Goal: Communication & Community: Answer question/provide support

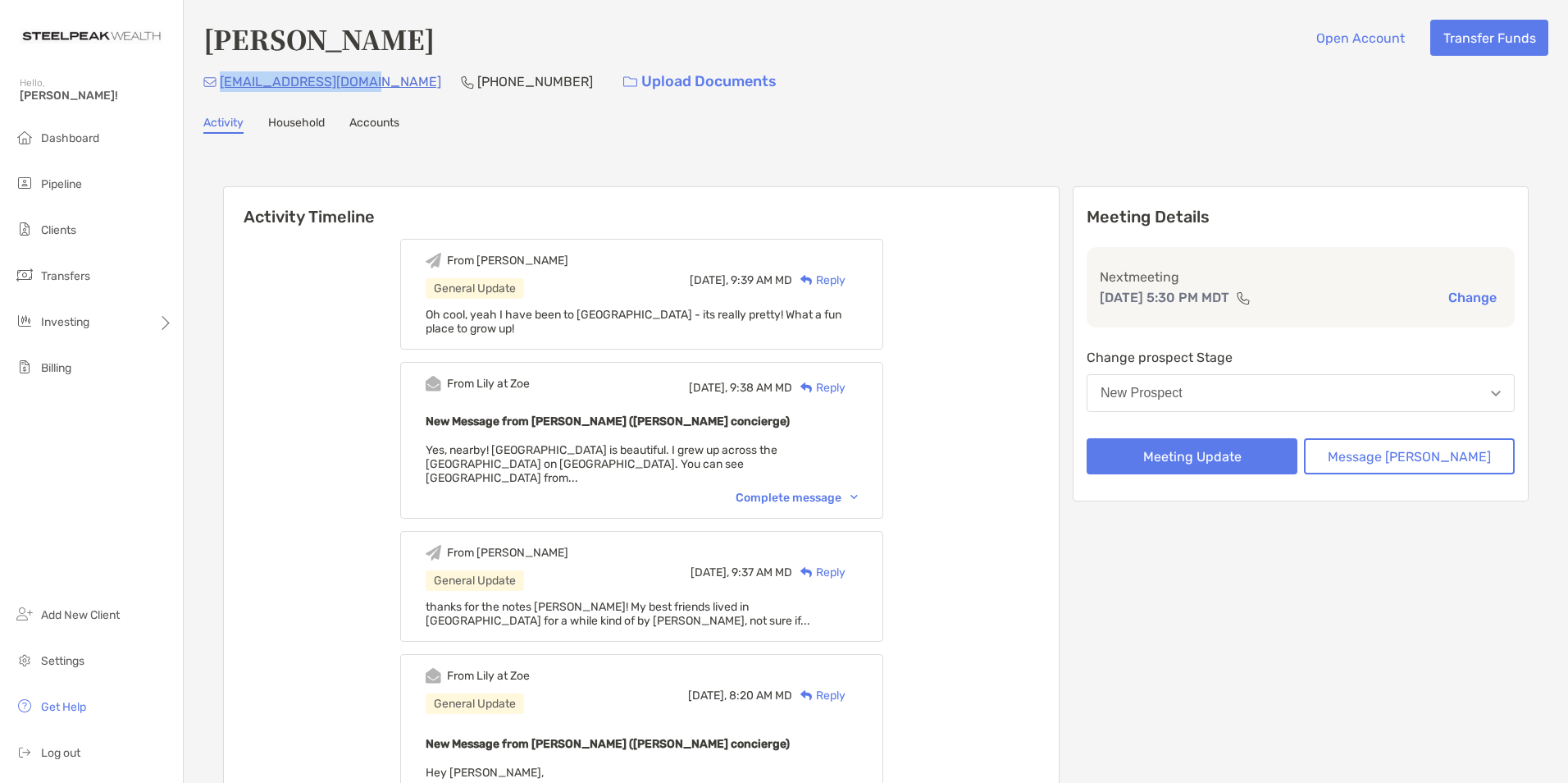
click at [1273, 395] on button "New Prospect" at bounding box center [1300, 392] width 428 height 38
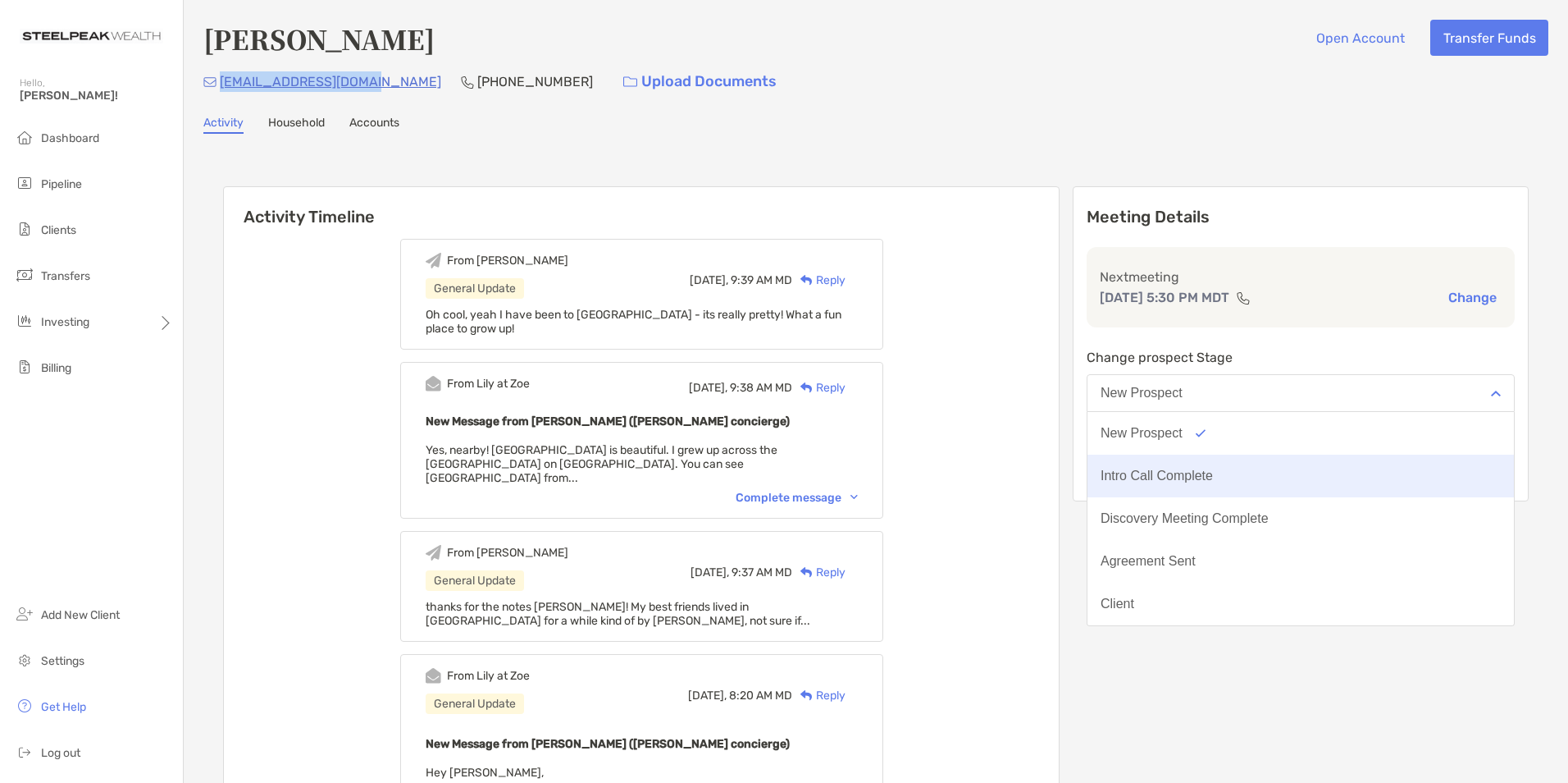
click at [1213, 477] on div "Intro Call Complete" at bounding box center [1156, 475] width 113 height 14
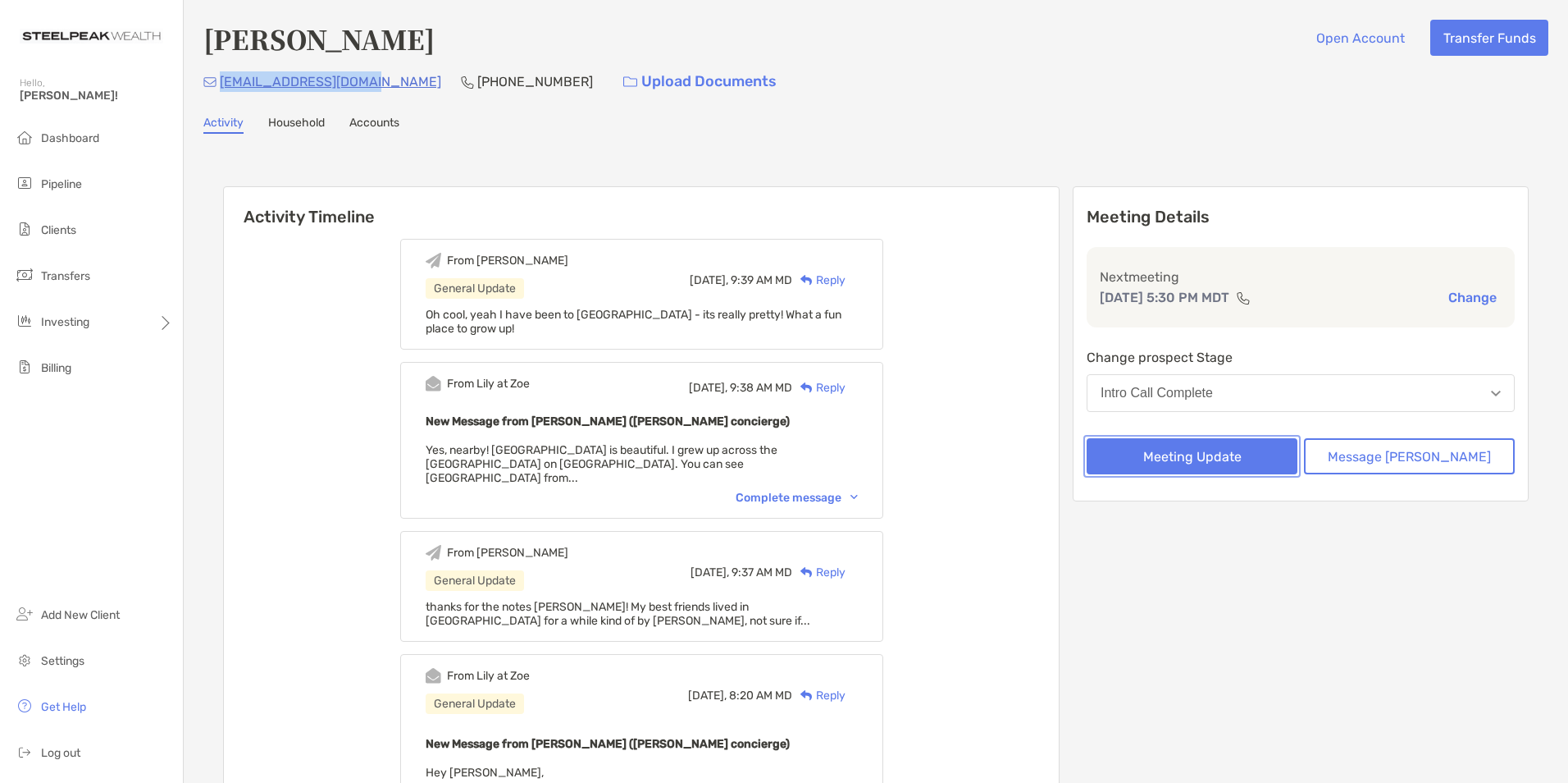
click at [1204, 473] on button "Meeting Update" at bounding box center [1192, 456] width 211 height 36
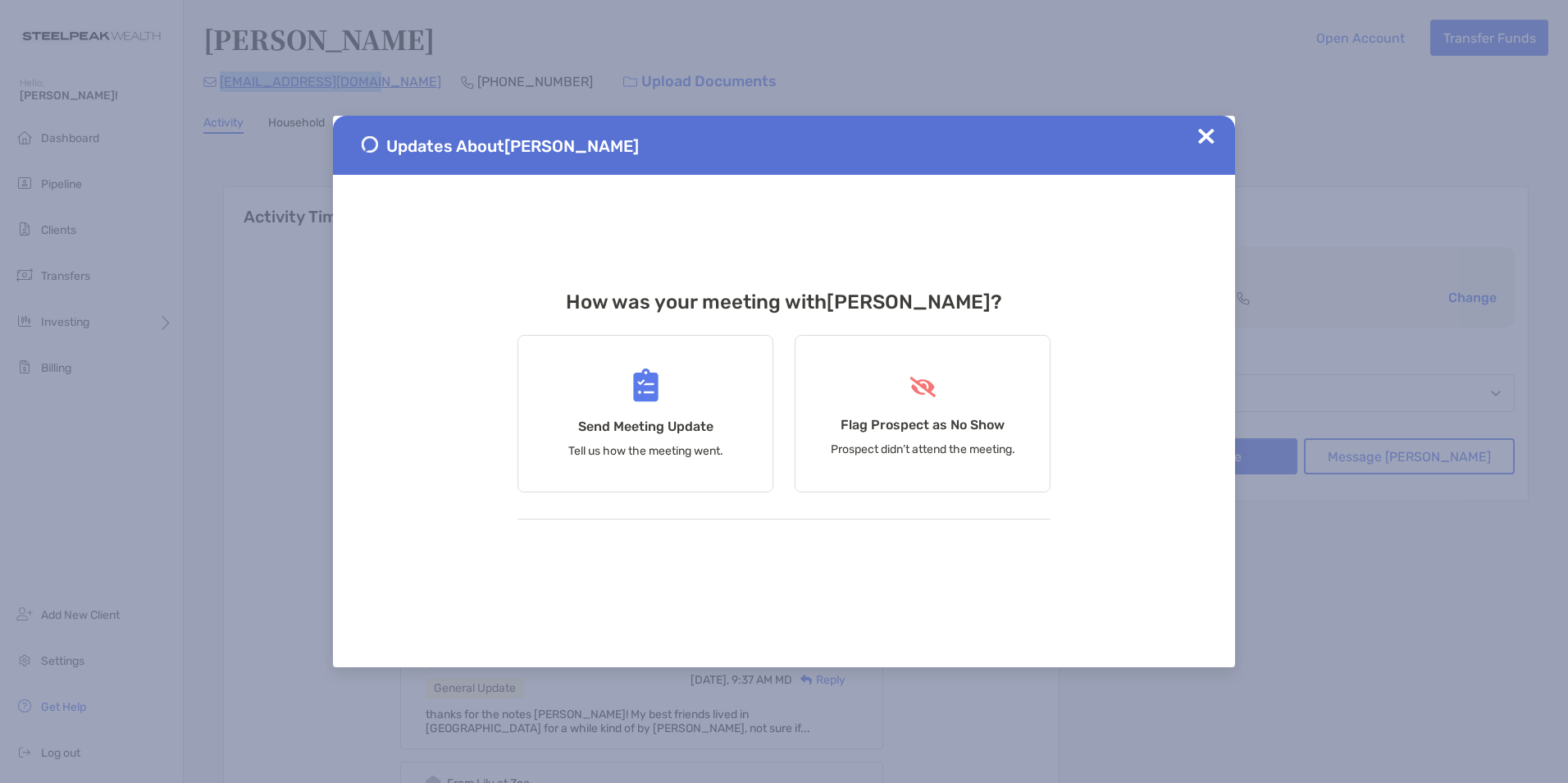
click at [1202, 128] on img at bounding box center [1205, 136] width 16 height 16
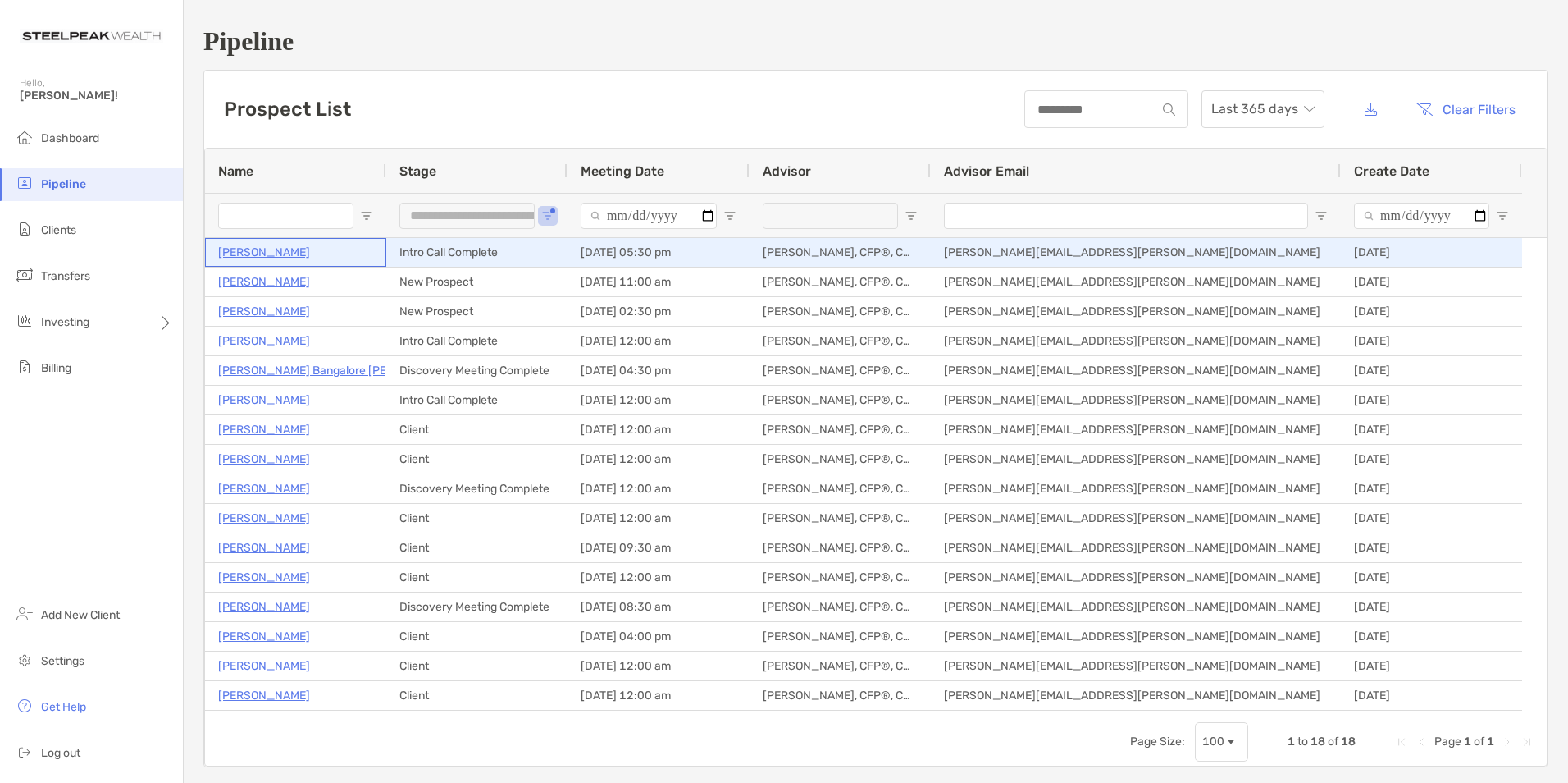
click at [249, 248] on p "[PERSON_NAME]" at bounding box center [264, 253] width 91 height 20
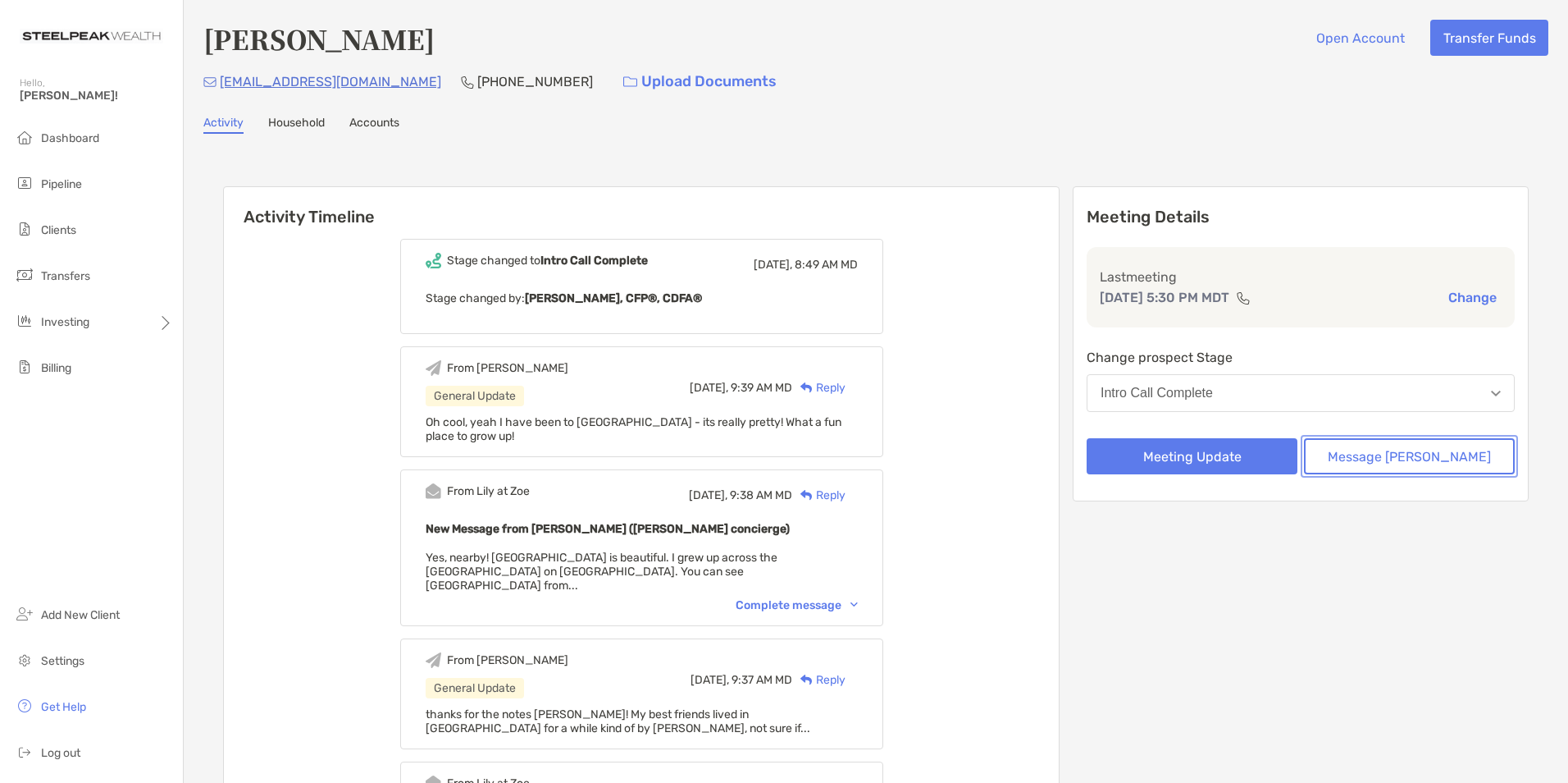
click at [1428, 453] on button "Message [PERSON_NAME]" at bounding box center [1409, 456] width 211 height 36
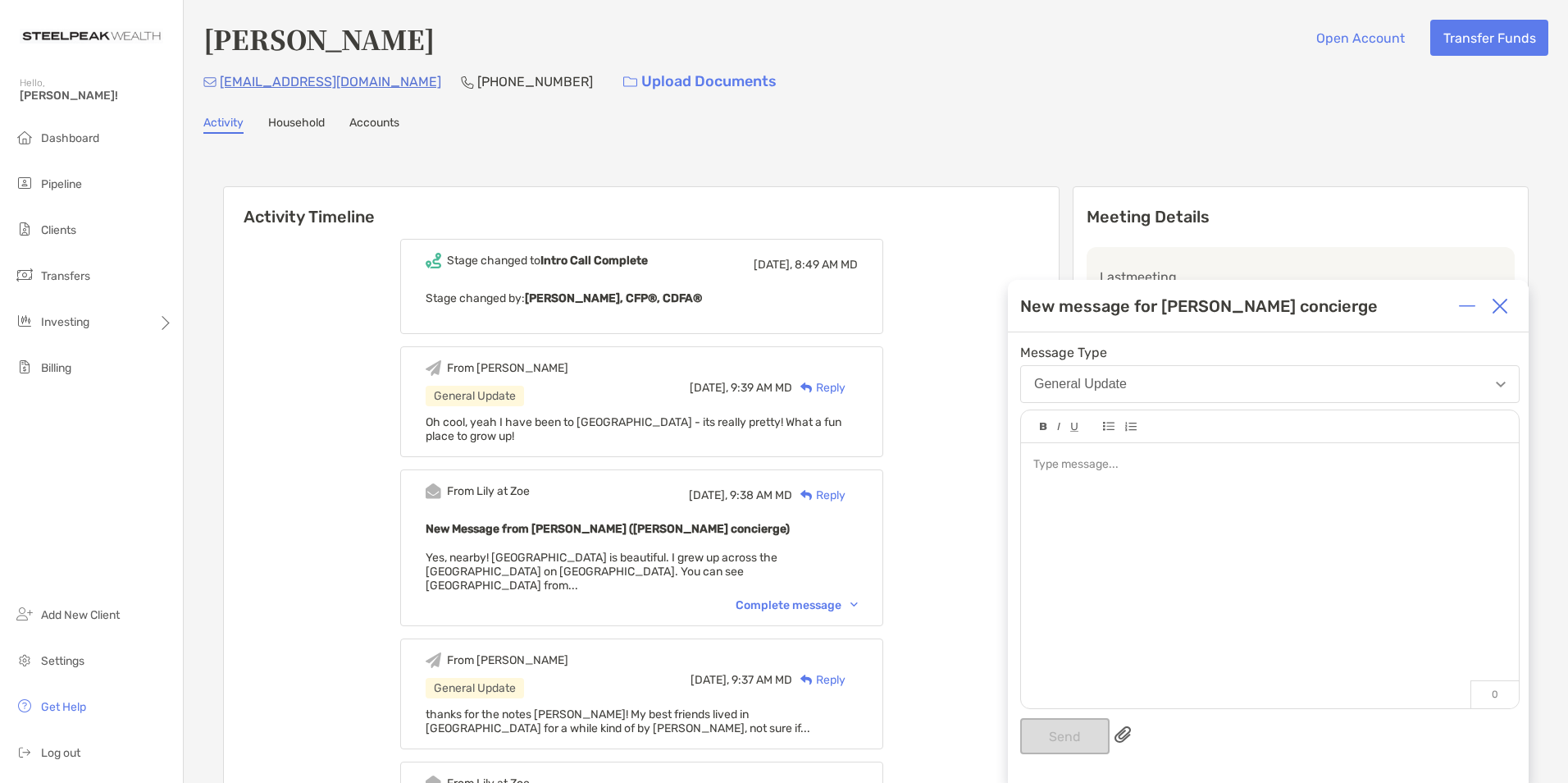
click at [1062, 475] on div at bounding box center [1270, 567] width 498 height 248
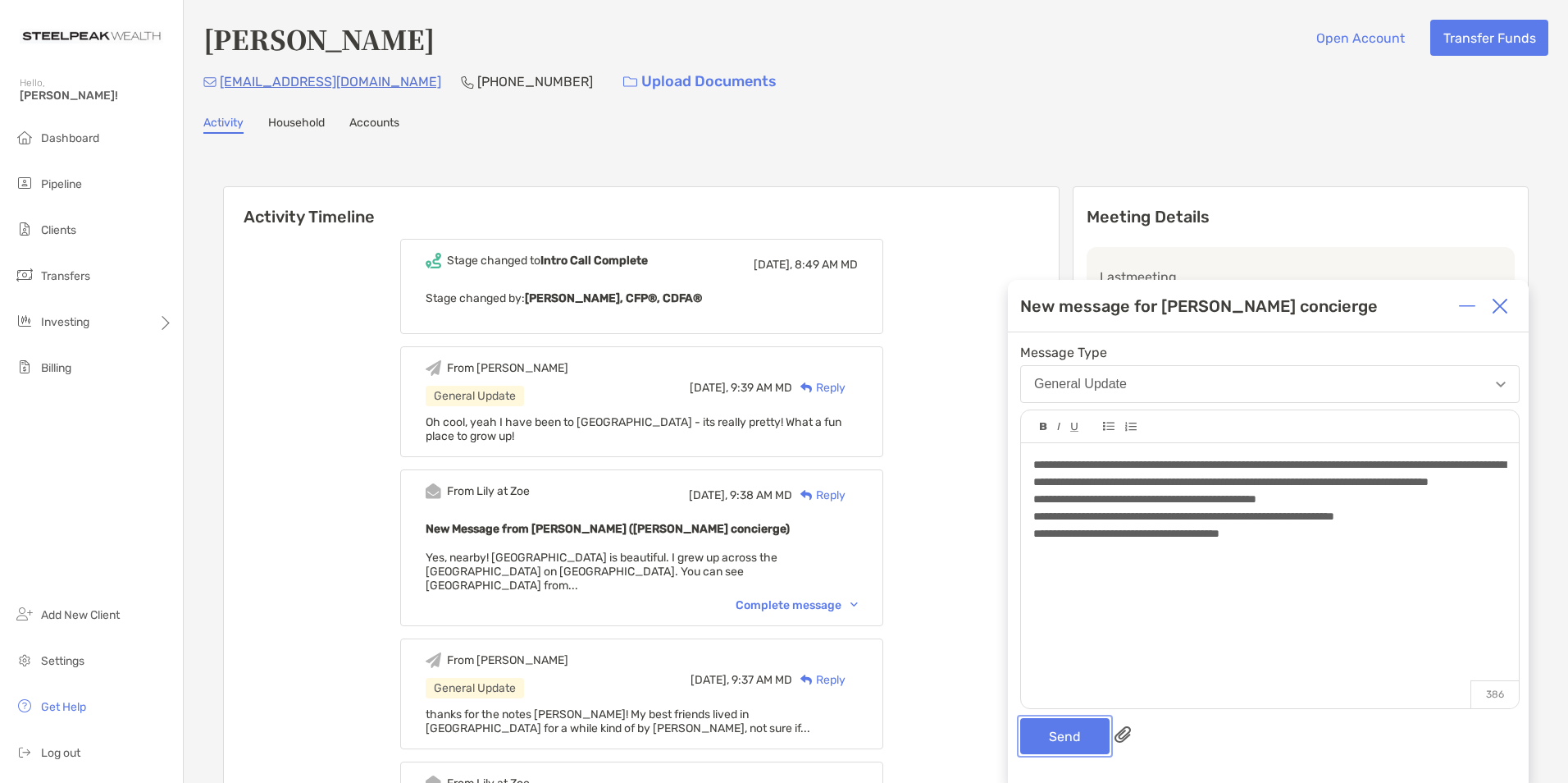
click at [1062, 736] on button "Send" at bounding box center [1065, 736] width 90 height 36
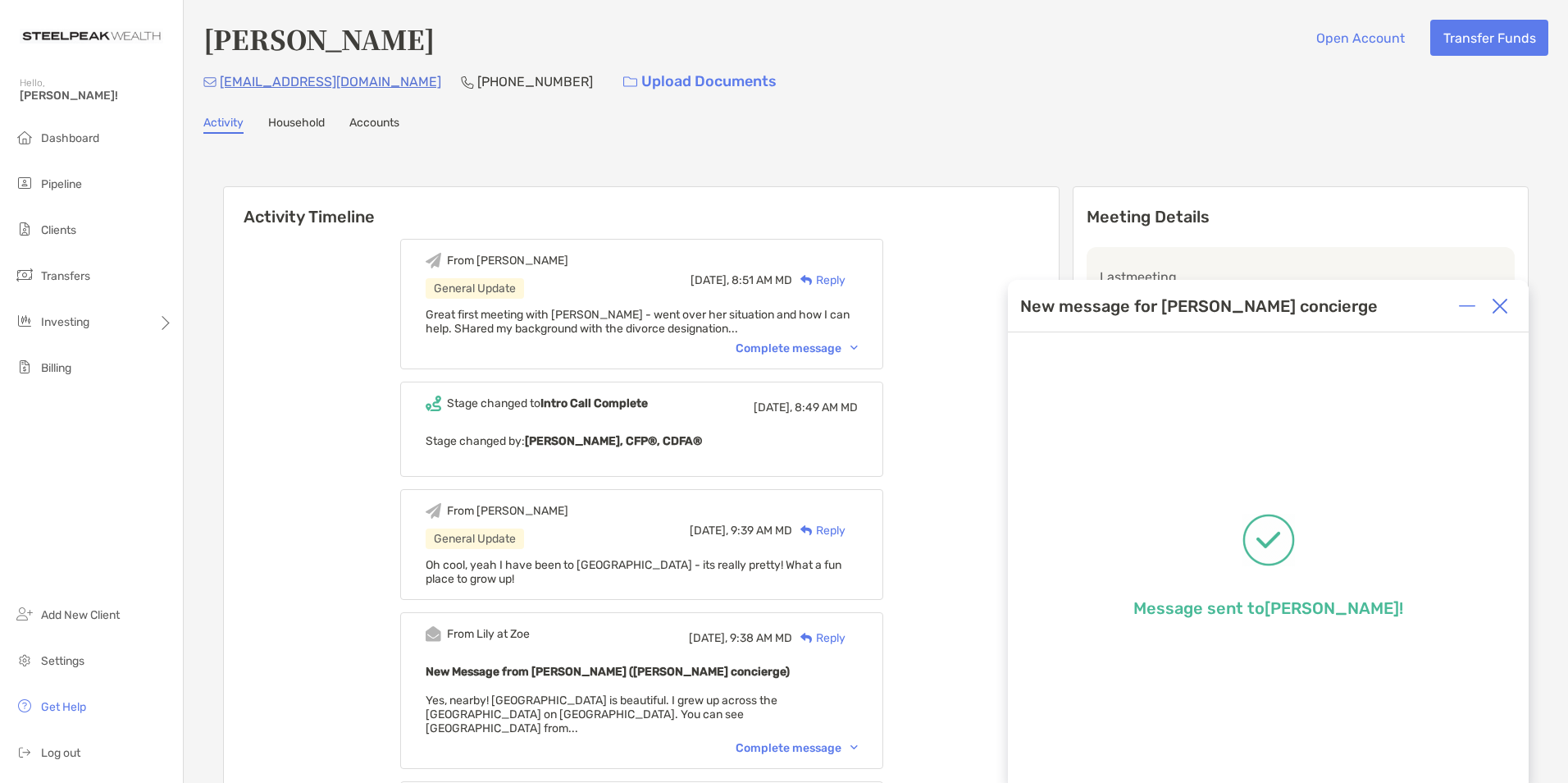
click at [1500, 297] on img at bounding box center [1499, 305] width 16 height 16
